Goal: Task Accomplishment & Management: Manage account settings

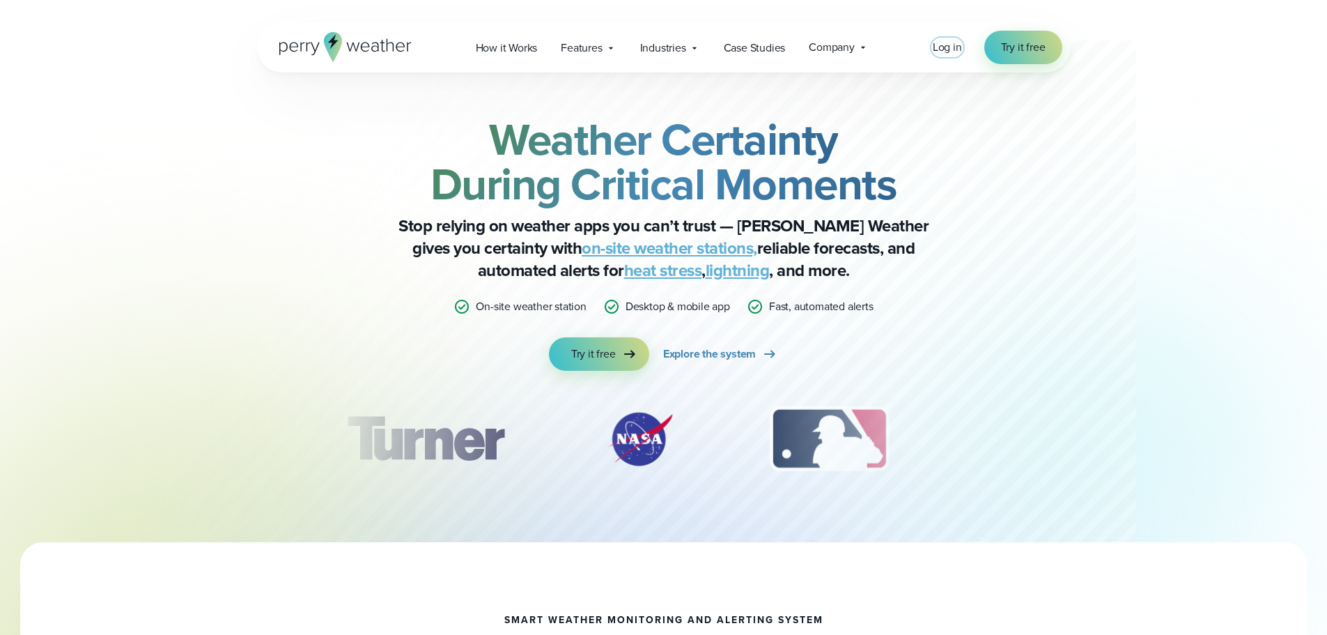
click at [952, 54] on span "Log in" at bounding box center [947, 47] width 29 height 16
click at [947, 41] on span "Log in" at bounding box center [947, 47] width 29 height 16
click at [936, 44] on span "Log in" at bounding box center [947, 47] width 29 height 16
